Goal: Information Seeking & Learning: Learn about a topic

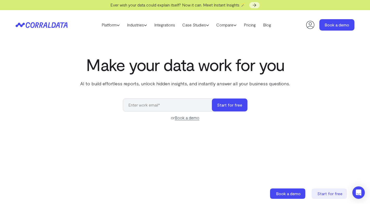
click at [204, 92] on div "Make your data work for you AI to build effortless reports, unlock hidden insig…" at bounding box center [185, 171] width 370 height 232
click at [103, 99] on div "Make your data work for you AI to build effortless reports, unlock hidden insig…" at bounding box center [185, 171] width 370 height 232
click at [164, 129] on div "Make your data work for you AI to build effortless reports, unlock hidden insig…" at bounding box center [185, 171] width 370 height 232
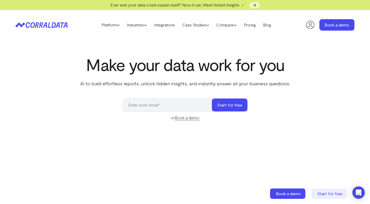
click at [176, 114] on form "Start for free or Book a demo" at bounding box center [185, 110] width 125 height 22
click at [185, 121] on div "Make your data work for you AI to build effortless reports, unlock hidden insig…" at bounding box center [185, 171] width 370 height 232
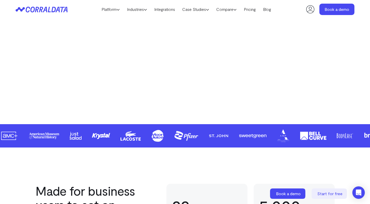
scroll to position [168, 0]
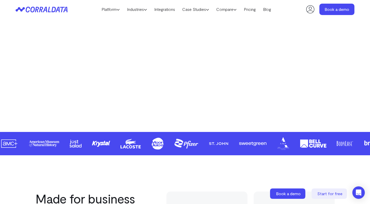
click at [260, 91] on video at bounding box center [185, 33] width 268 height 151
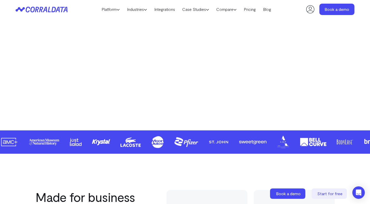
scroll to position [166, 0]
